Goal: Information Seeking & Learning: Find specific fact

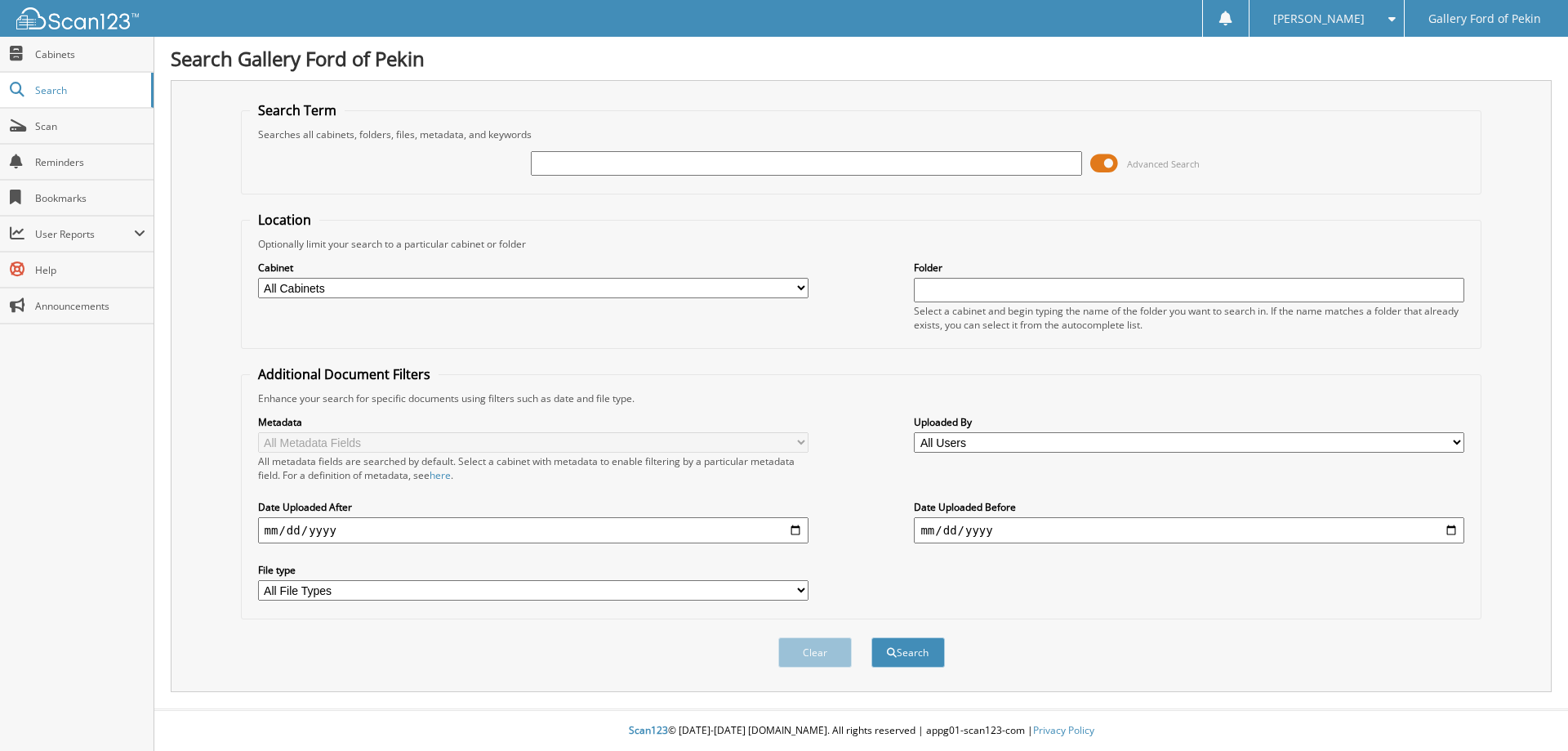
click at [583, 165] on input "text" at bounding box center [805, 164] width 550 height 25
click at [700, 158] on input "text" at bounding box center [805, 164] width 550 height 25
type input "29213"
click at [890, 652] on span "submit" at bounding box center [891, 652] width 10 height 10
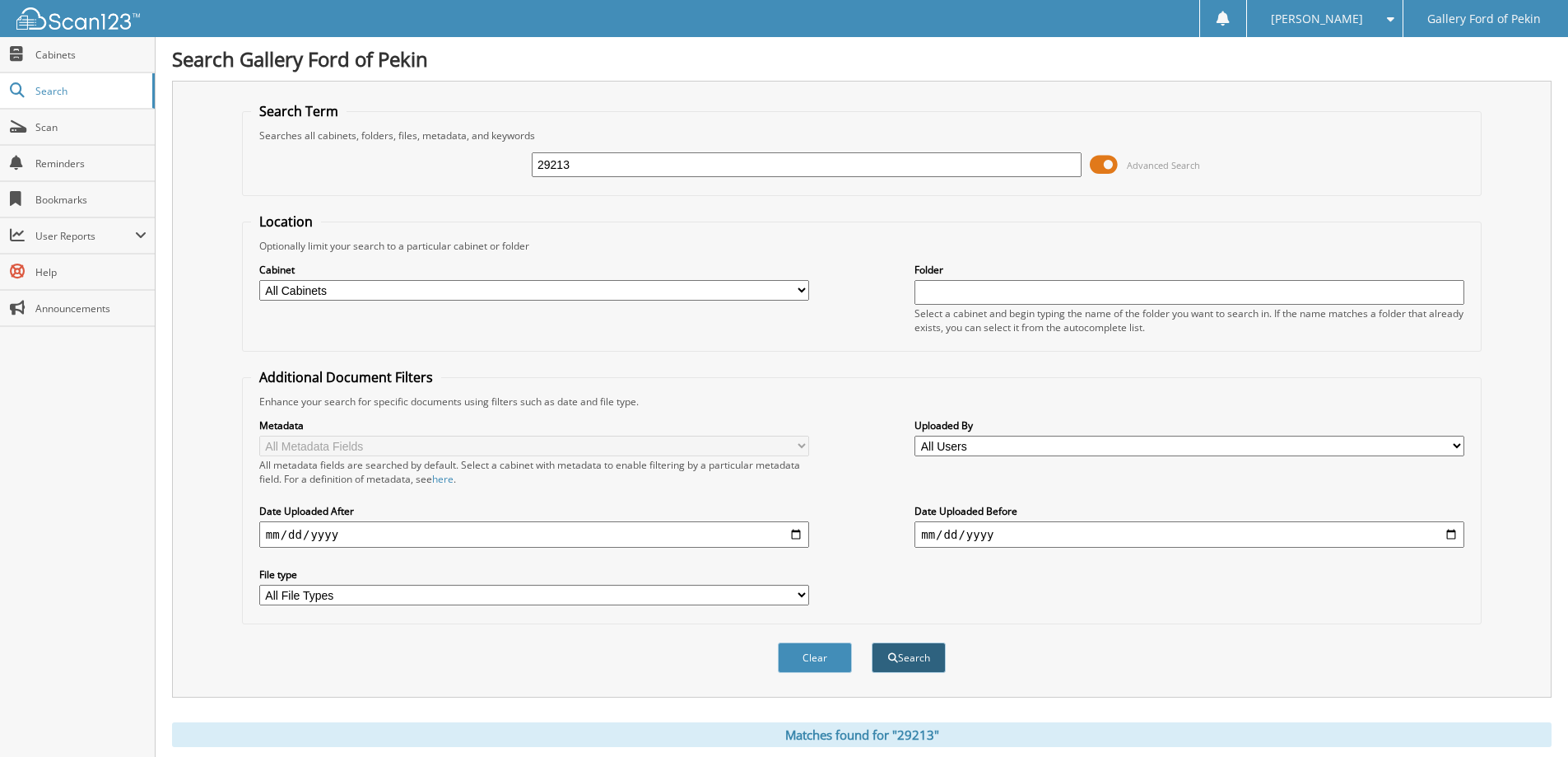
click at [906, 661] on button "Search" at bounding box center [909, 658] width 74 height 30
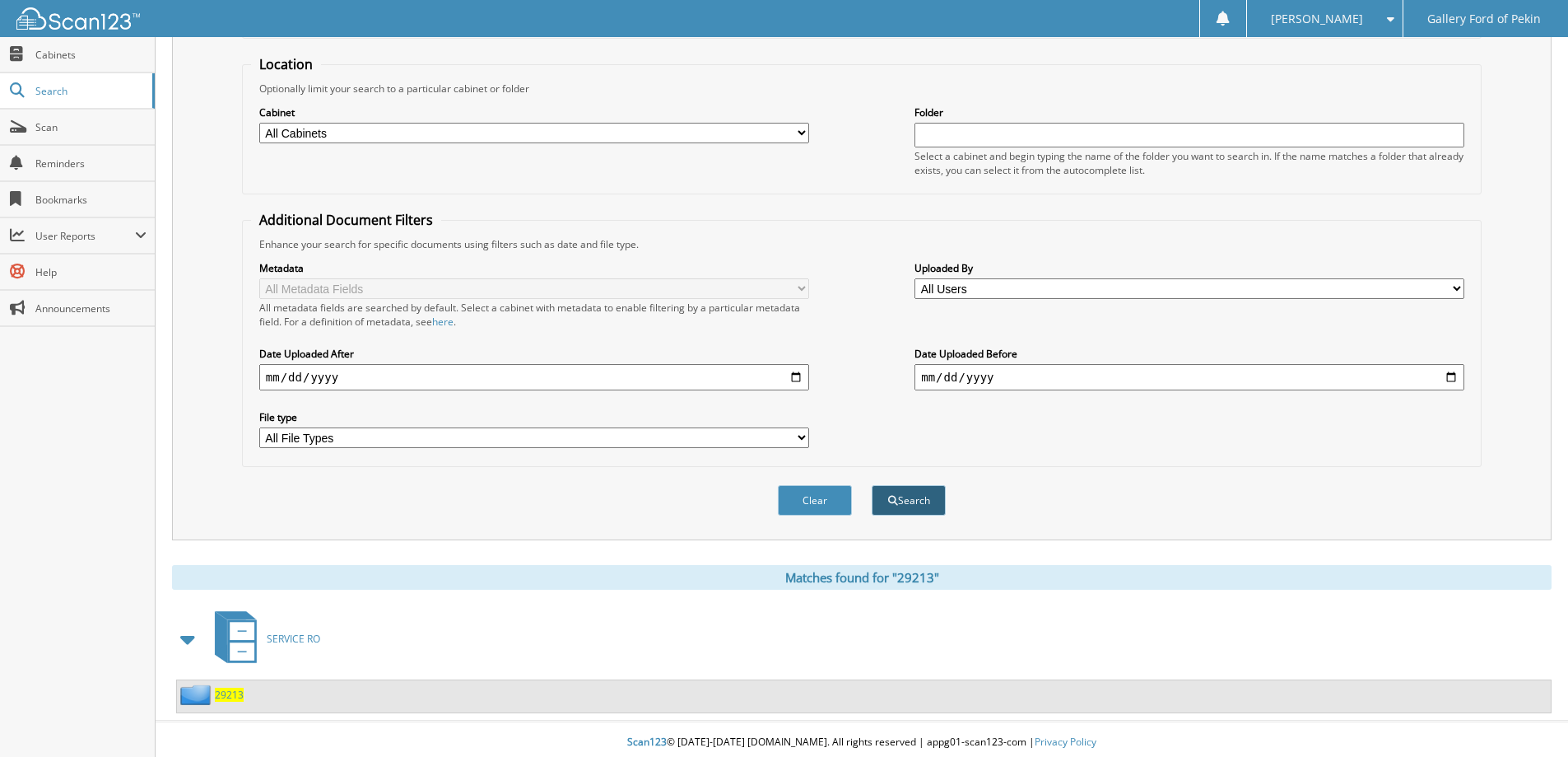
scroll to position [164, 0]
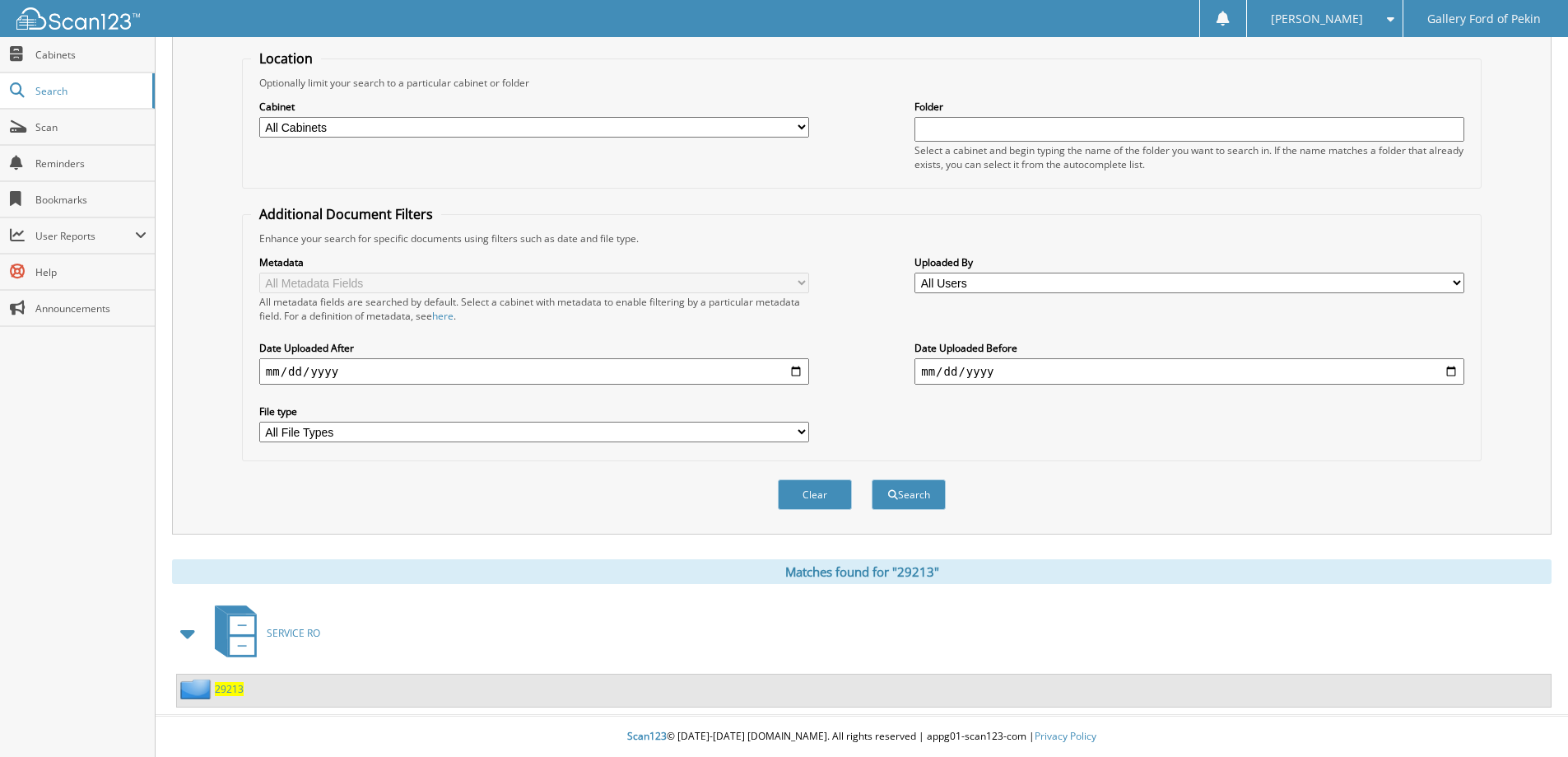
click at [234, 691] on span "29213" at bounding box center [229, 689] width 28 height 14
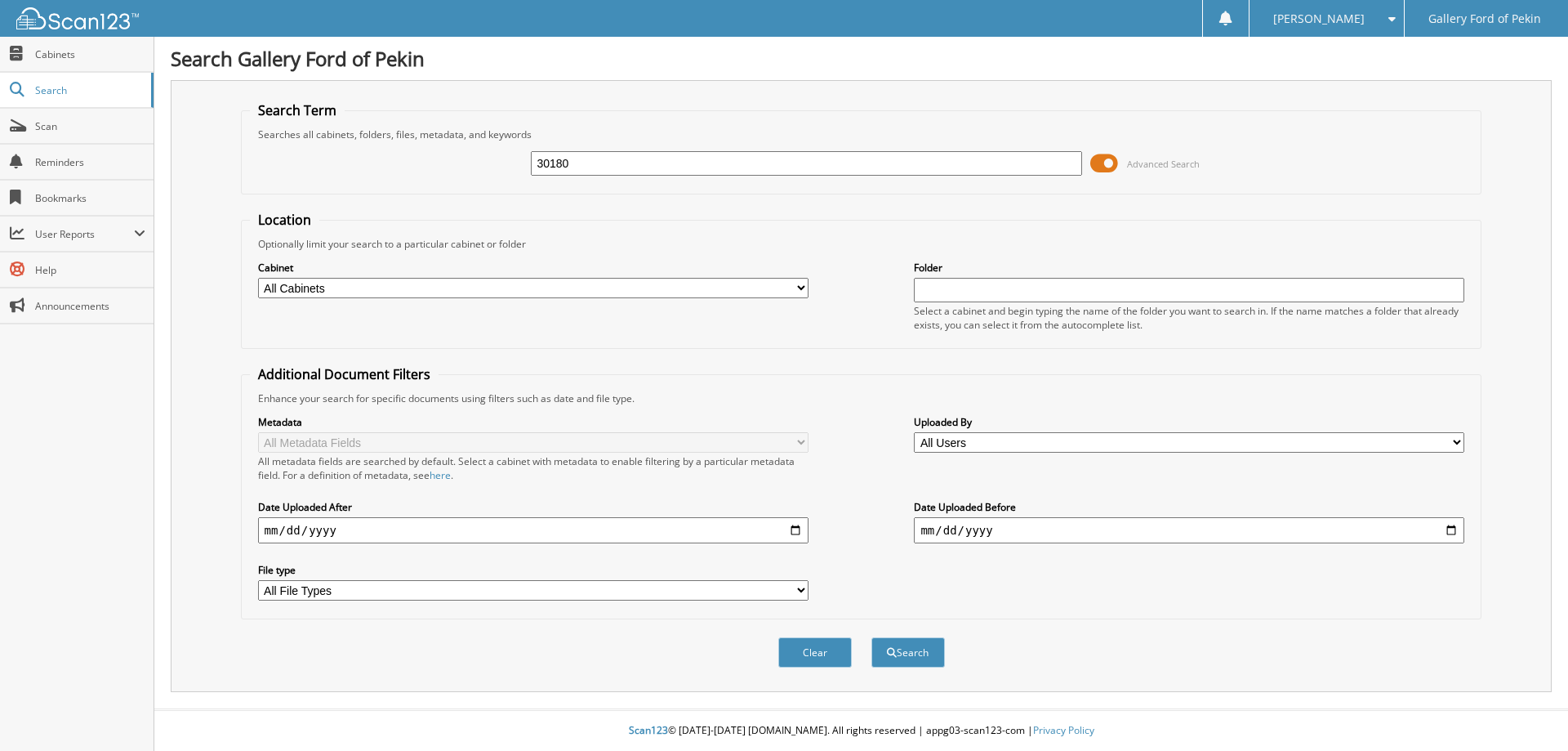
type input "30180"
click at [871, 637] on button "Search" at bounding box center [908, 652] width 74 height 30
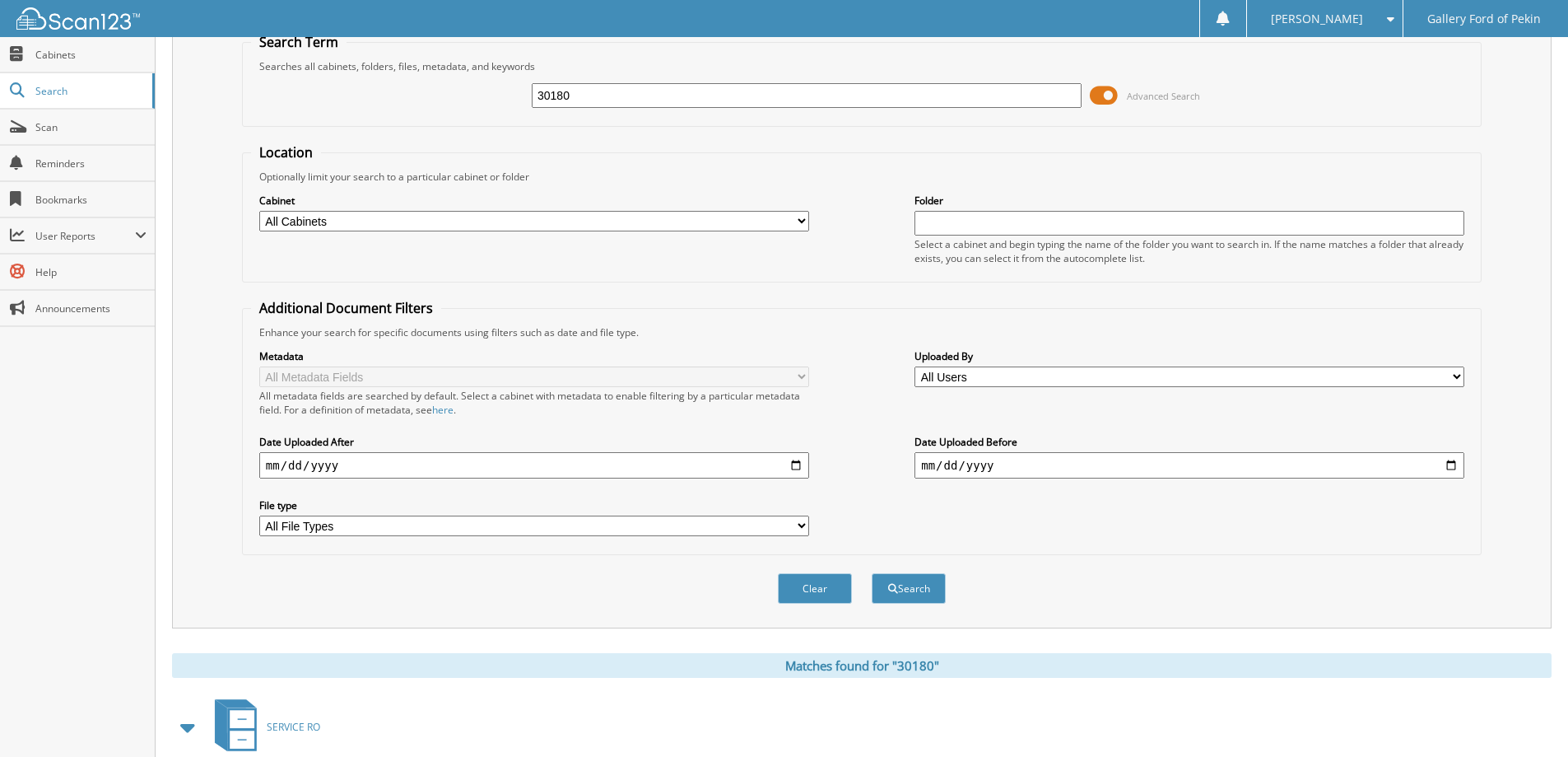
scroll to position [164, 0]
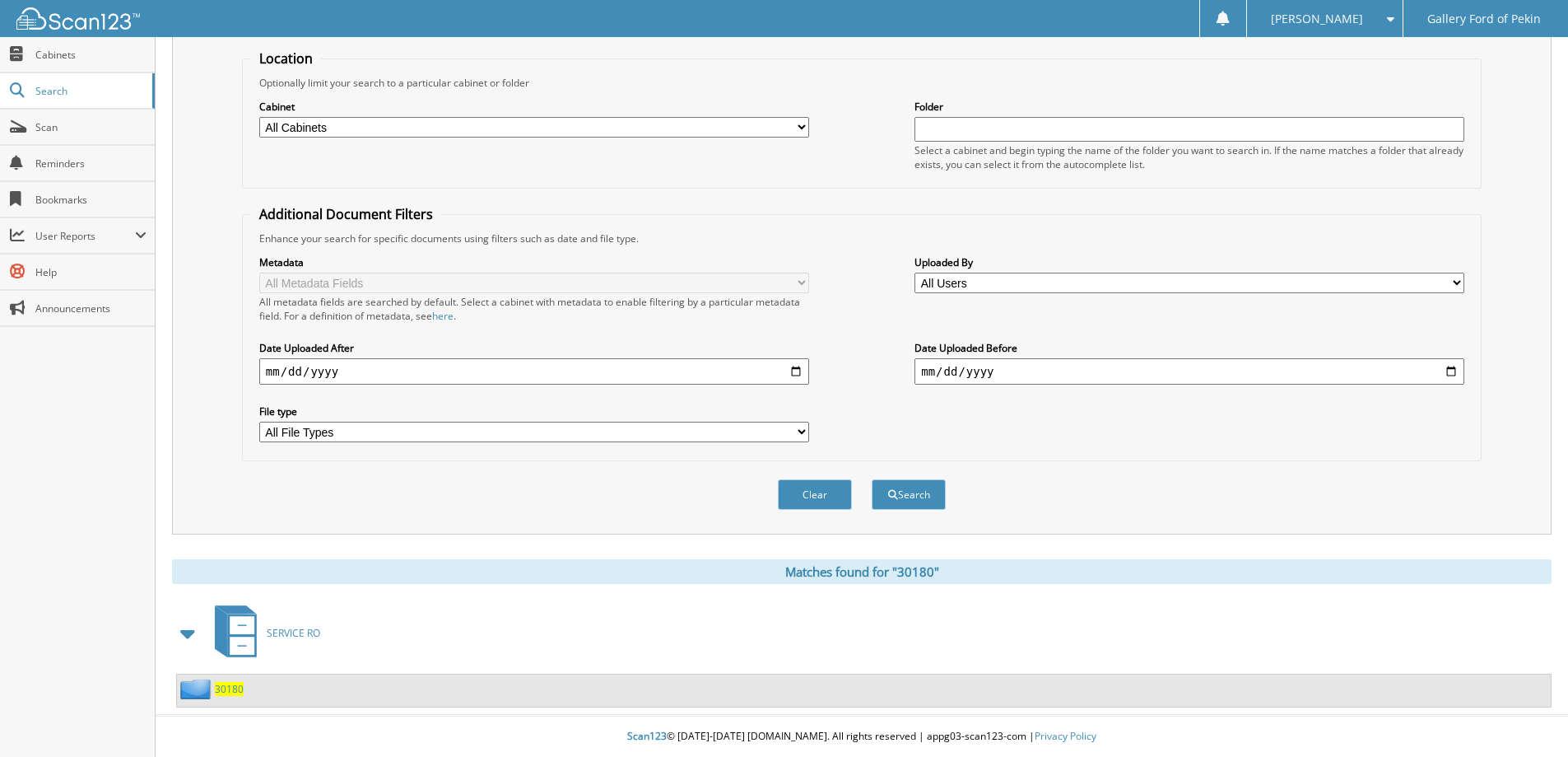
click at [264, 638] on icon at bounding box center [236, 631] width 62 height 62
click at [227, 691] on span "30180" at bounding box center [229, 689] width 28 height 14
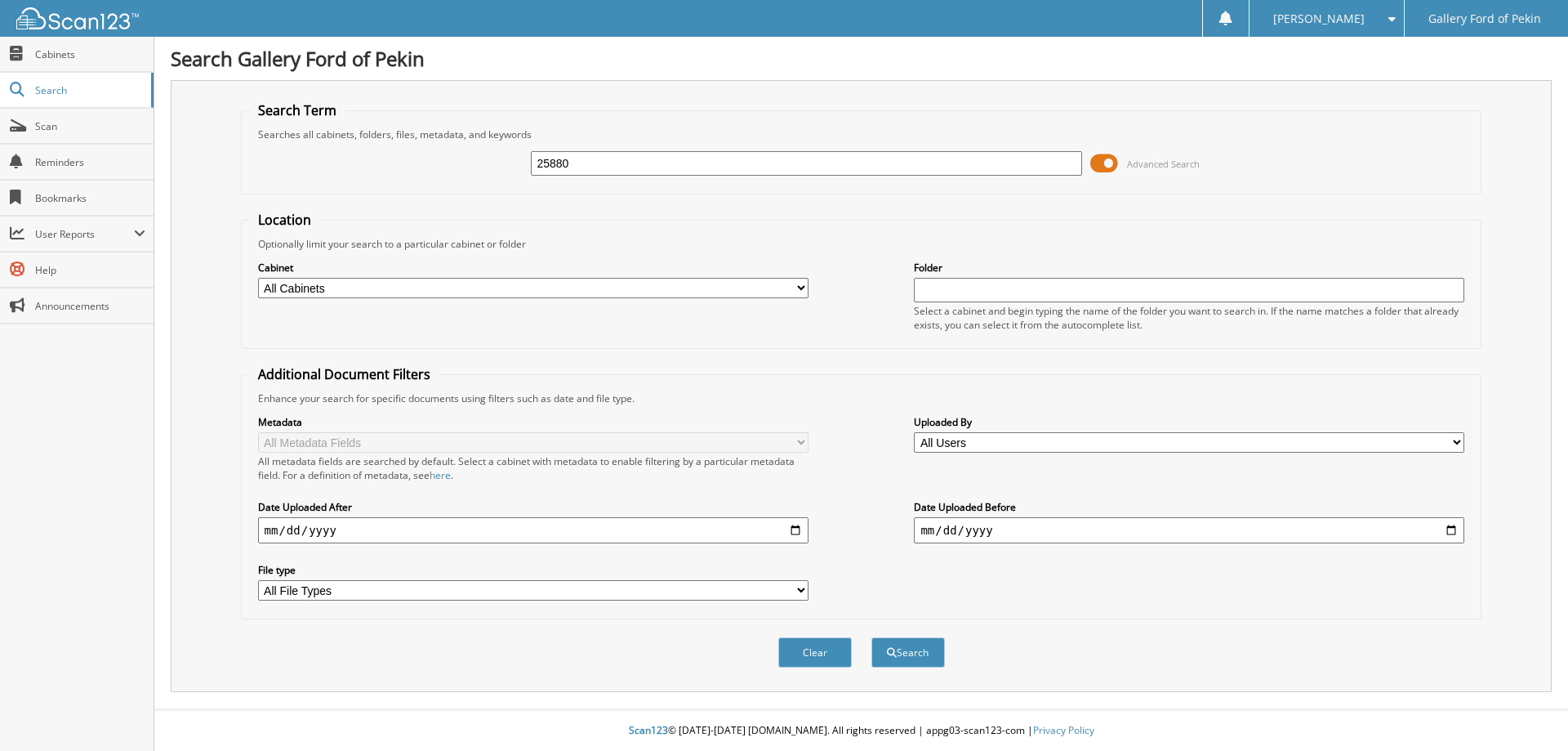
type input "25880"
click at [871, 637] on button "Search" at bounding box center [908, 652] width 74 height 30
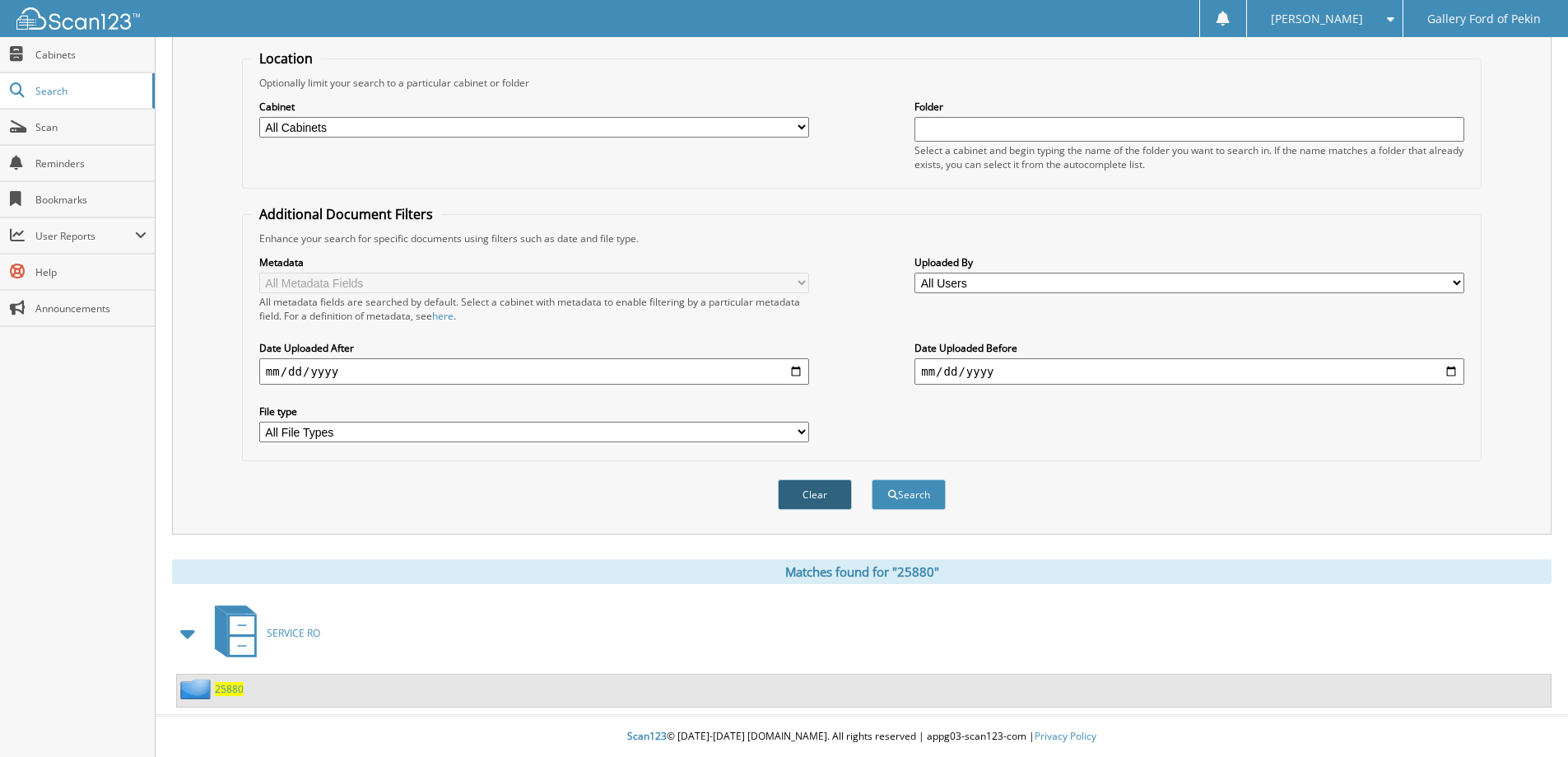
scroll to position [164, 0]
click at [225, 690] on span "25880" at bounding box center [229, 689] width 28 height 14
